Goal: Entertainment & Leisure: Browse casually

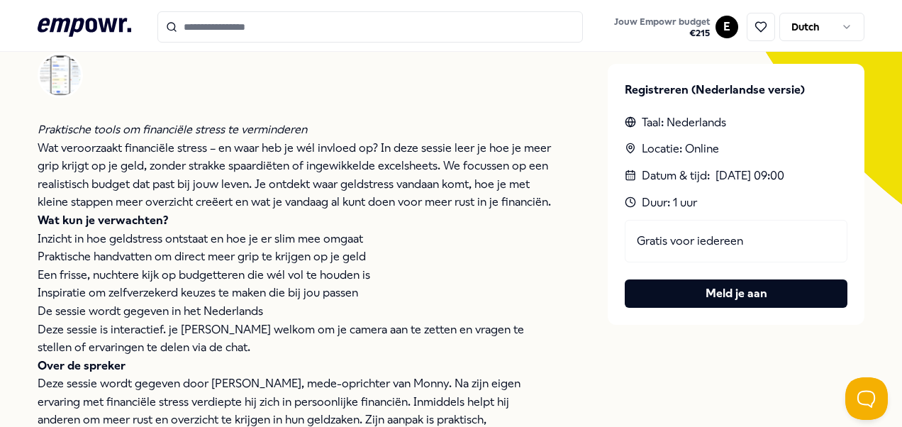
scroll to position [355, 0]
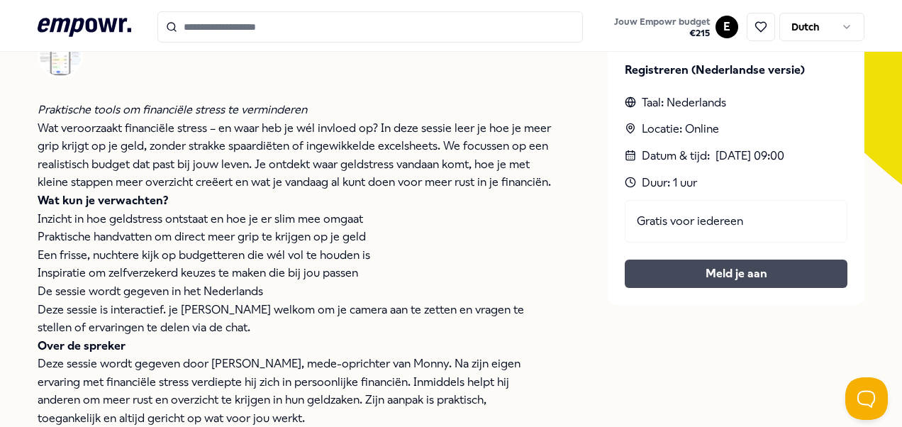
click at [709, 274] on button "Meld je aan" at bounding box center [736, 274] width 223 height 28
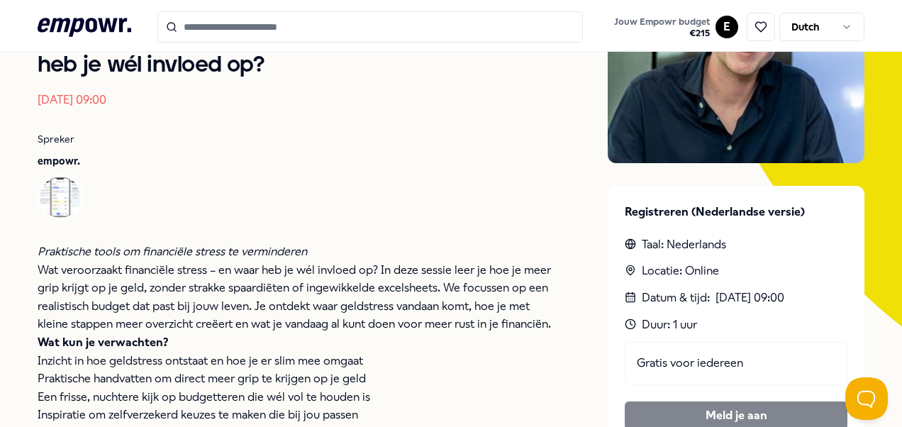
scroll to position [0, 0]
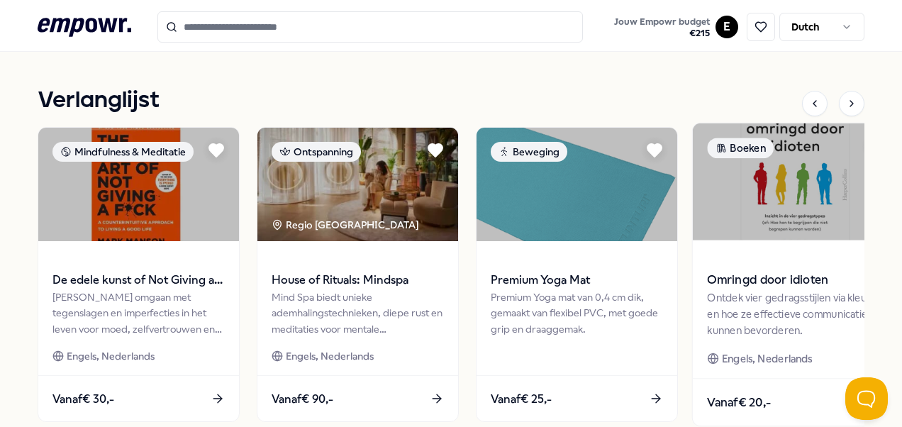
scroll to position [638, 0]
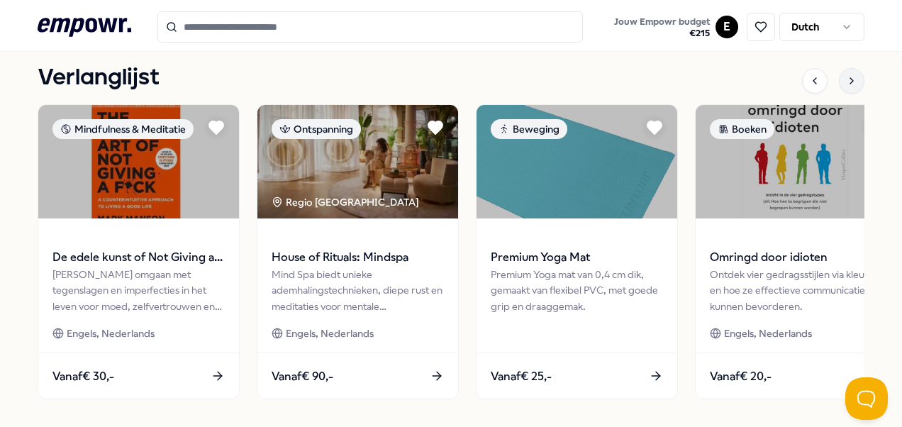
click at [846, 84] on icon at bounding box center [851, 80] width 11 height 11
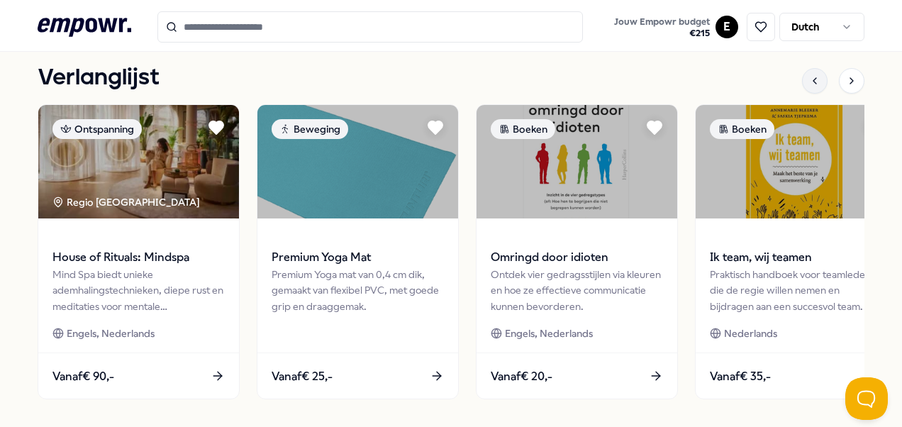
click at [809, 77] on icon at bounding box center [814, 80] width 11 height 11
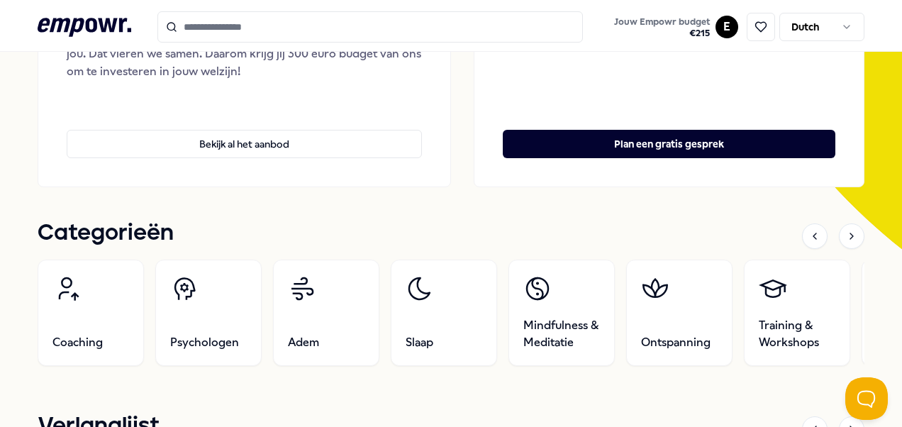
scroll to position [355, 0]
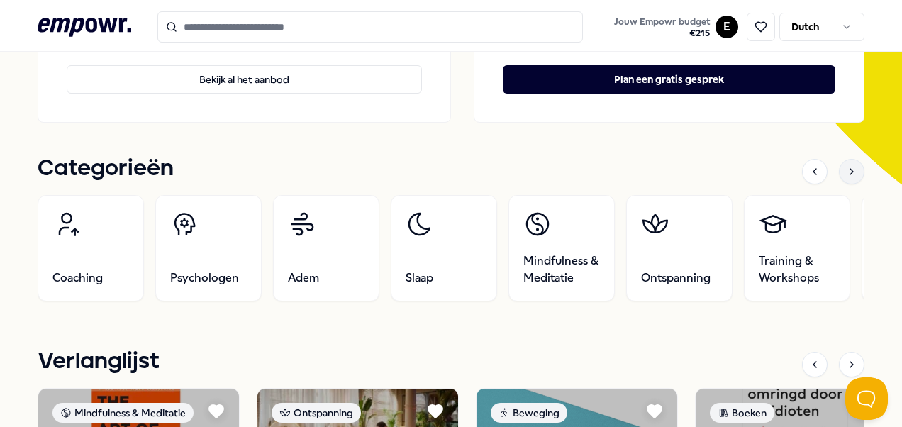
click at [850, 172] on icon at bounding box center [851, 172] width 3 height 6
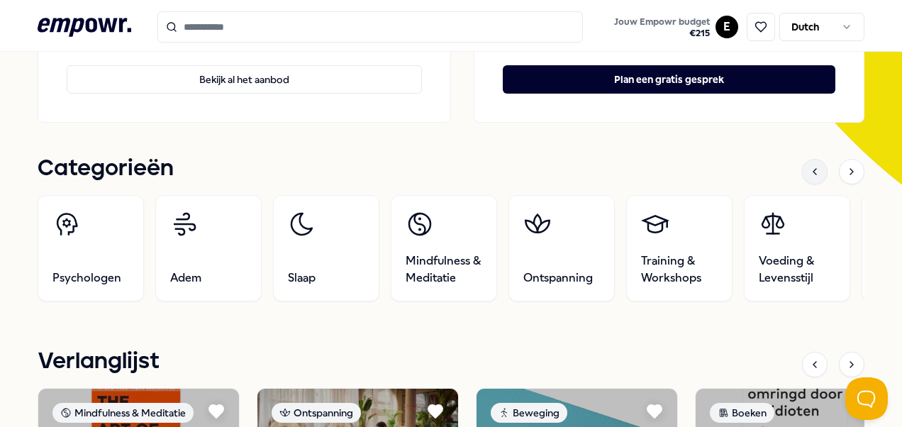
click at [809, 172] on icon at bounding box center [814, 171] width 11 height 11
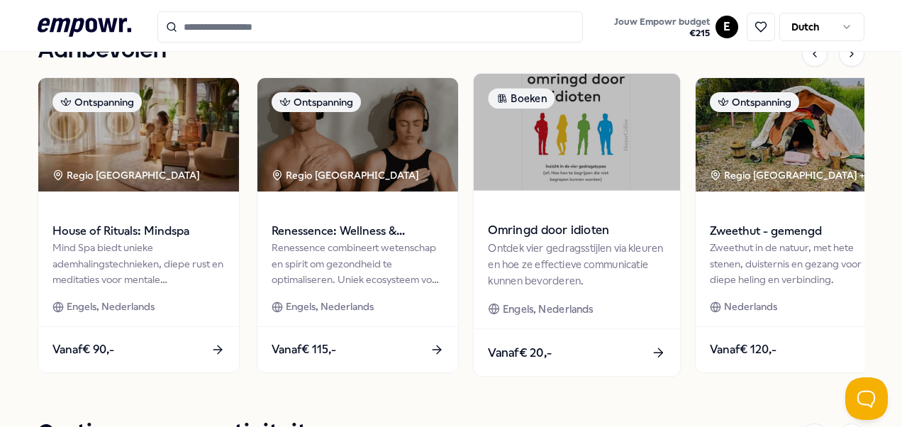
scroll to position [993, 0]
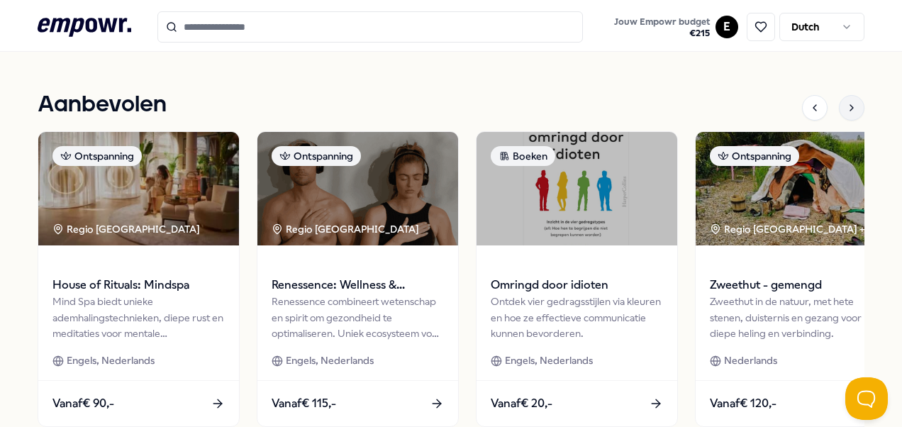
click at [850, 111] on icon at bounding box center [851, 108] width 3 height 6
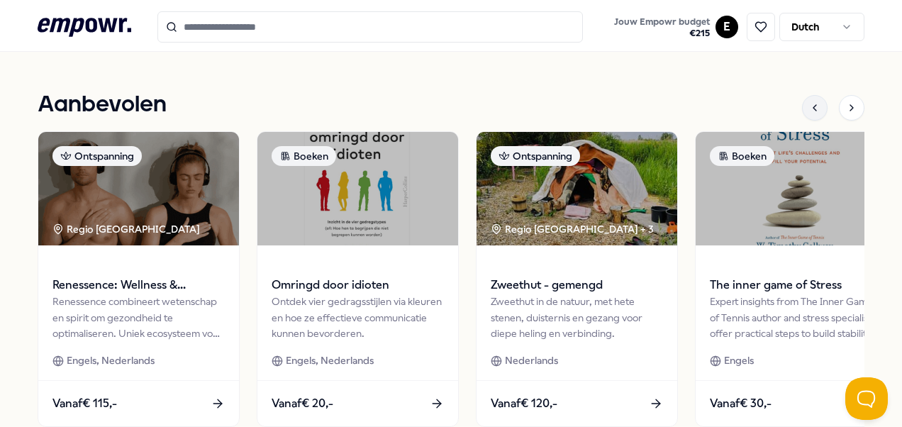
click at [809, 108] on icon at bounding box center [814, 107] width 11 height 11
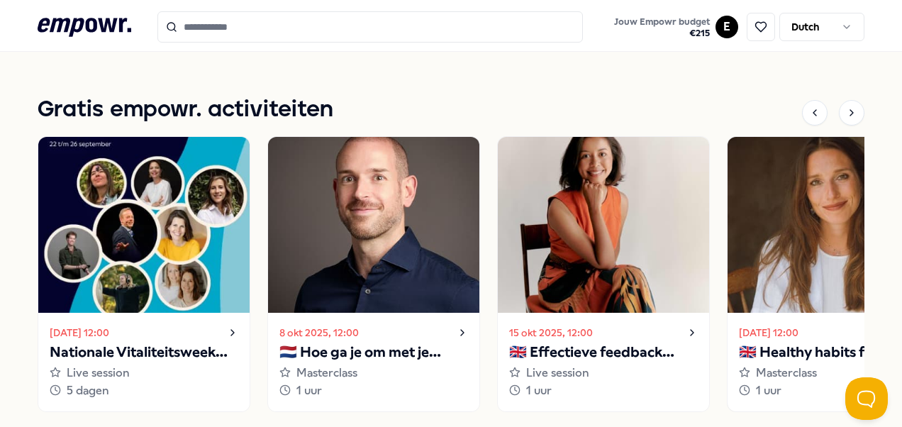
scroll to position [1347, 0]
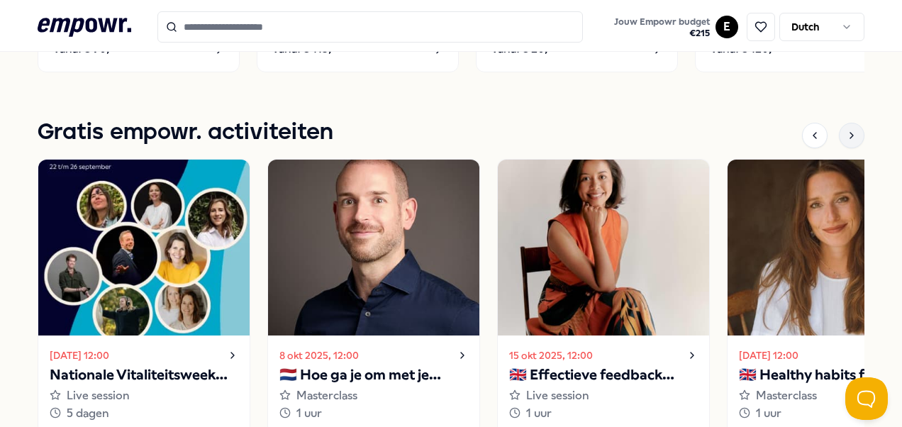
click at [846, 132] on icon at bounding box center [851, 135] width 11 height 11
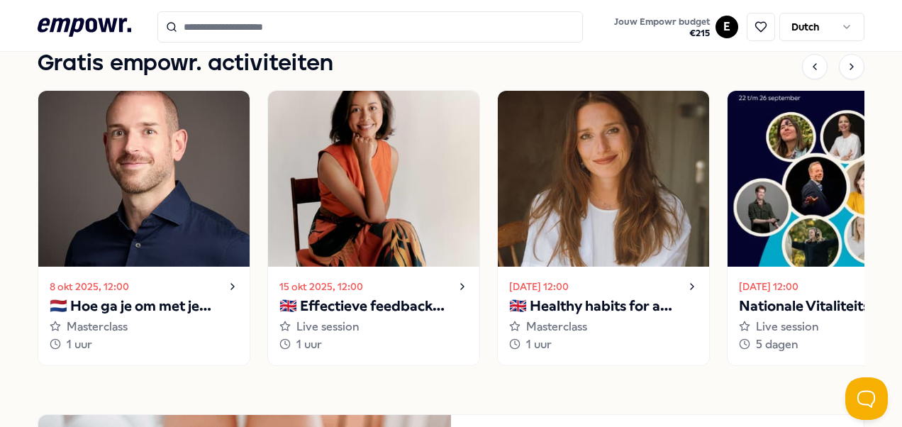
scroll to position [1418, 0]
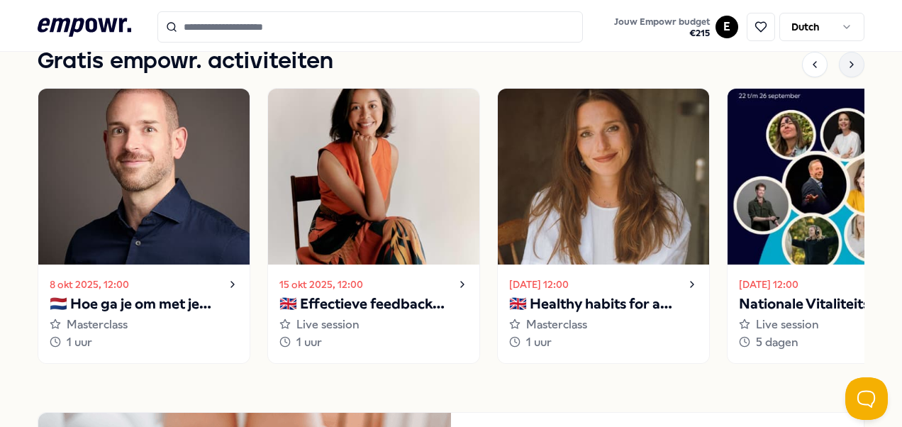
click at [846, 68] on icon at bounding box center [851, 64] width 11 height 11
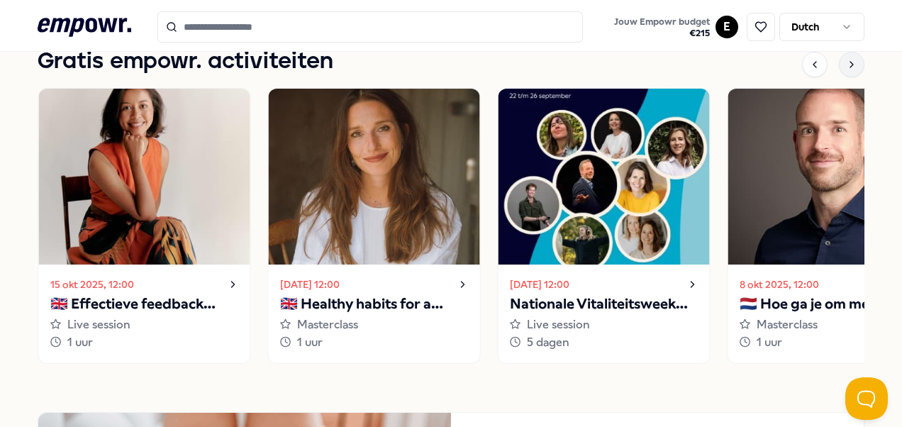
click at [846, 68] on icon at bounding box center [851, 64] width 11 height 11
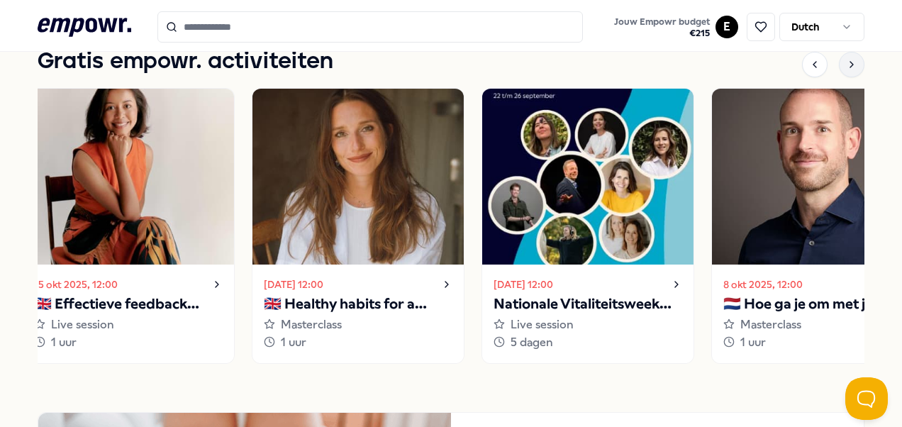
click at [846, 68] on icon at bounding box center [851, 64] width 11 height 11
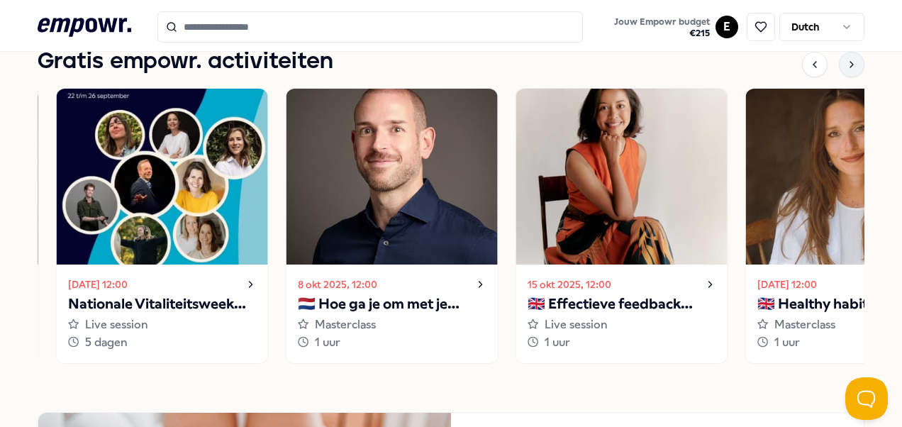
click at [846, 68] on icon at bounding box center [851, 64] width 11 height 11
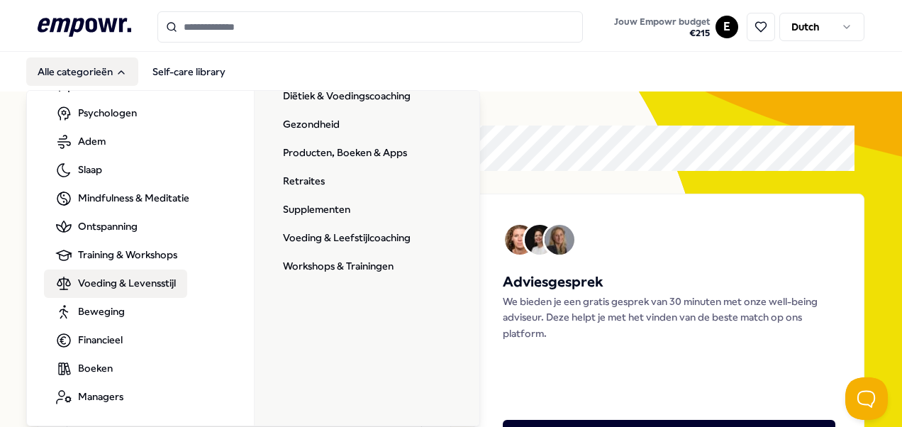
scroll to position [73, 0]
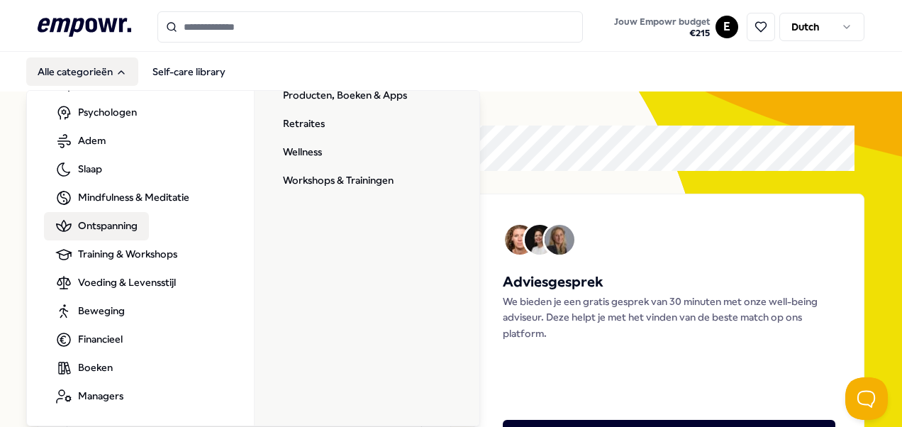
click at [112, 230] on span "Ontspanning" at bounding box center [108, 226] width 60 height 16
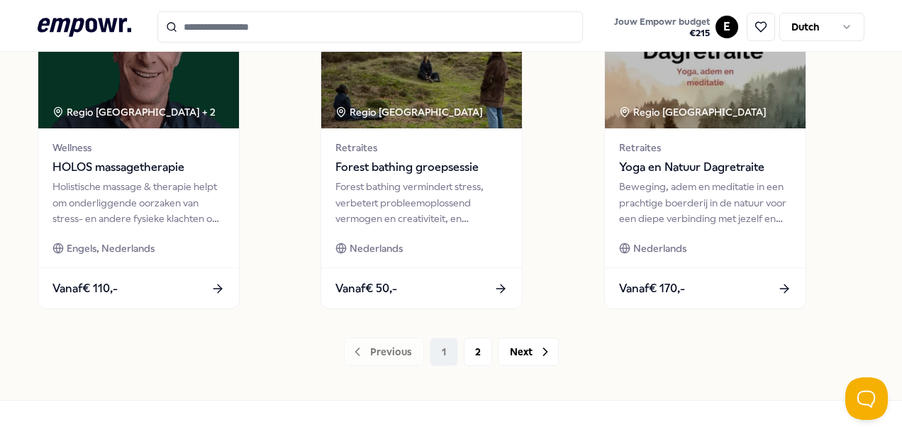
scroll to position [1135, 0]
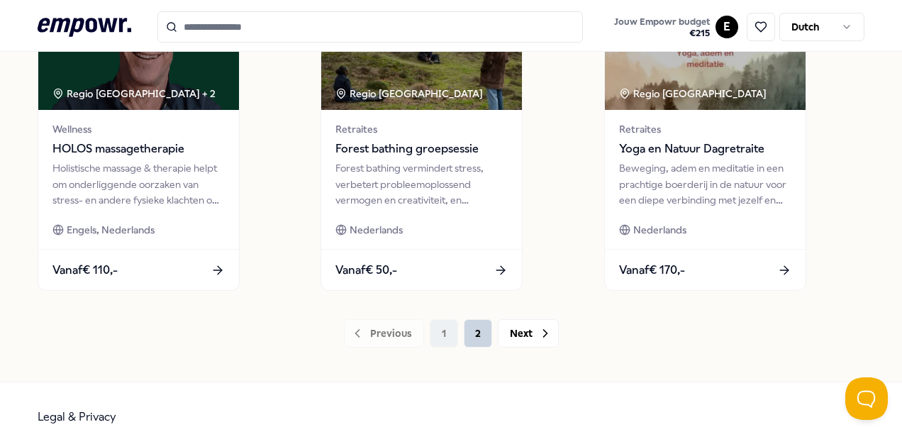
click at [469, 329] on button "2" at bounding box center [478, 333] width 28 height 28
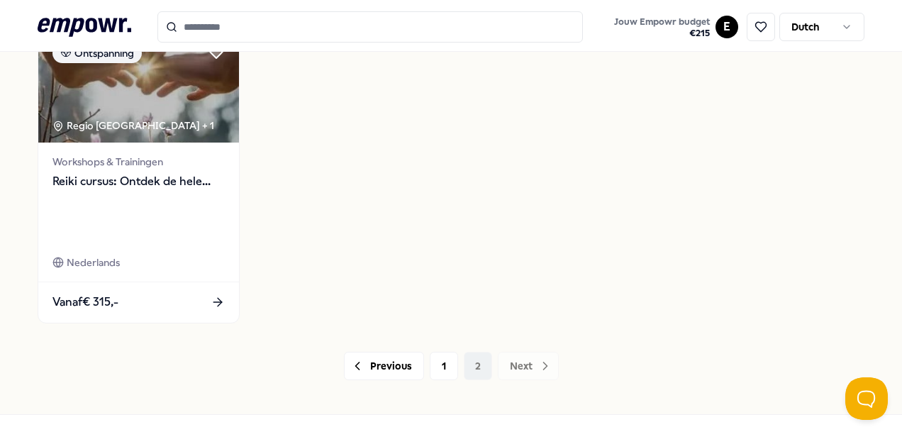
scroll to position [840, 0]
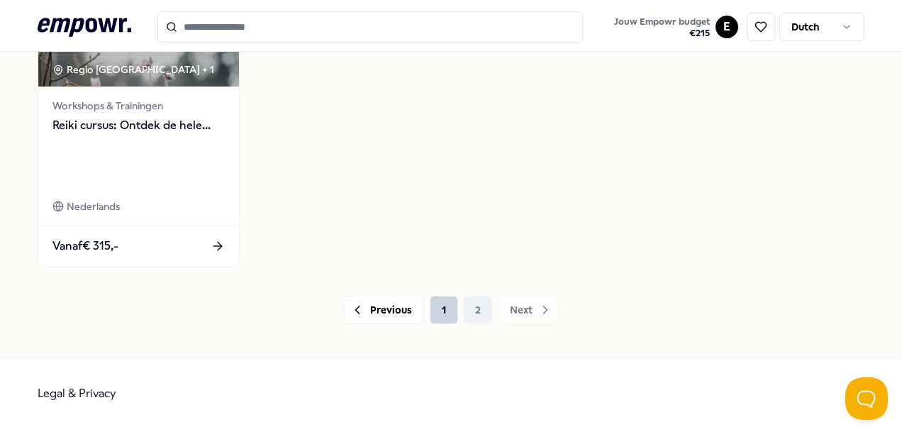
click at [445, 315] on button "1" at bounding box center [444, 310] width 28 height 28
